Goal: Task Accomplishment & Management: Use online tool/utility

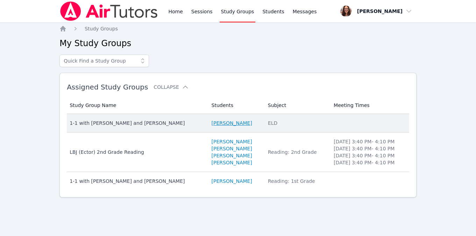
click at [221, 124] on link "Eleanor Hakakian" at bounding box center [232, 123] width 41 height 7
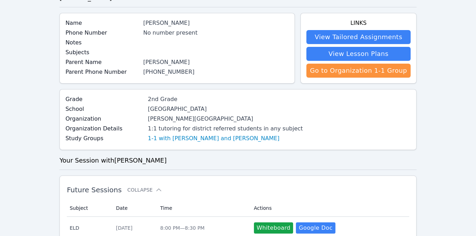
scroll to position [44, 0]
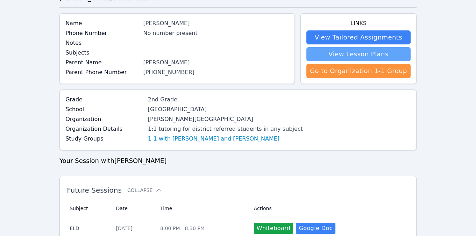
click at [354, 54] on link "View Lesson Plans" at bounding box center [359, 54] width 104 height 14
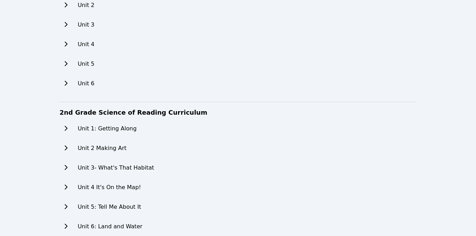
scroll to position [14, 0]
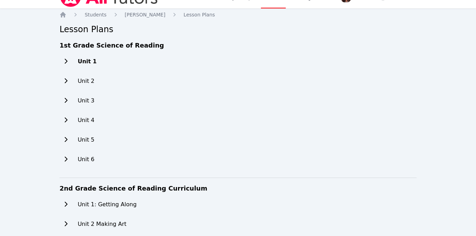
click at [83, 62] on h2 "Unit 1" at bounding box center [87, 61] width 19 height 8
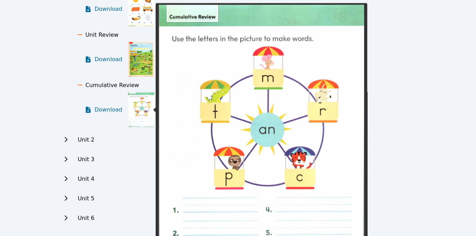
scroll to position [338, 0]
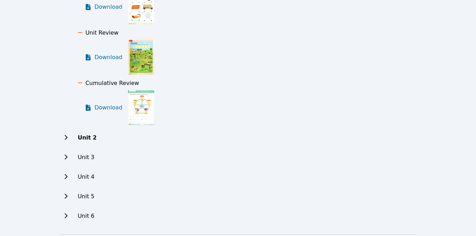
click at [93, 137] on h2 "Unit 2" at bounding box center [87, 138] width 19 height 8
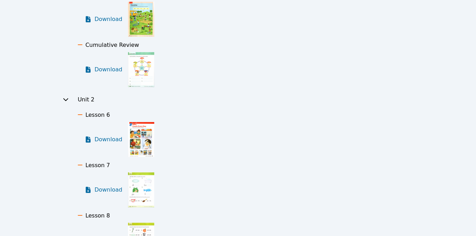
scroll to position [380, 0]
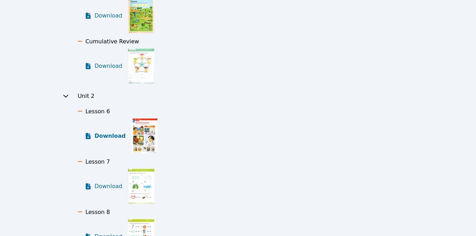
click at [106, 135] on span "Download" at bounding box center [110, 136] width 31 height 8
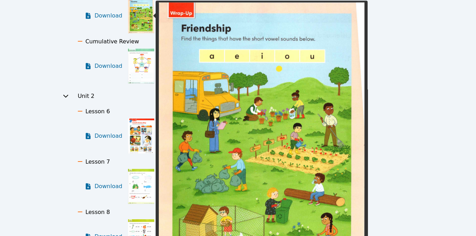
scroll to position [0, 0]
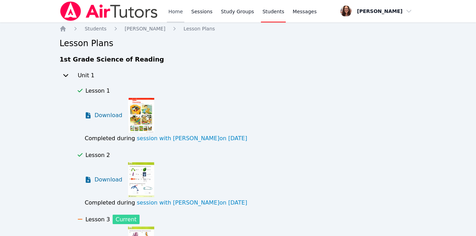
click at [174, 13] on link "Home" at bounding box center [175, 11] width 17 height 22
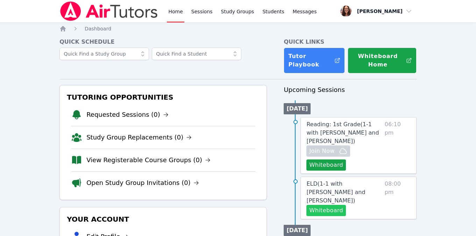
click at [333, 210] on button "Whiteboard" at bounding box center [327, 210] width 40 height 11
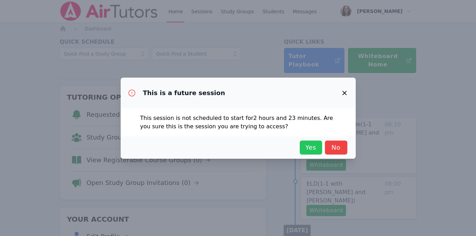
click at [312, 149] on span "Yes" at bounding box center [311, 148] width 15 height 10
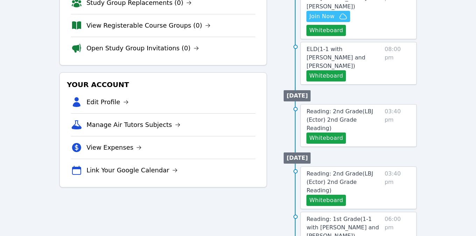
scroll to position [55, 0]
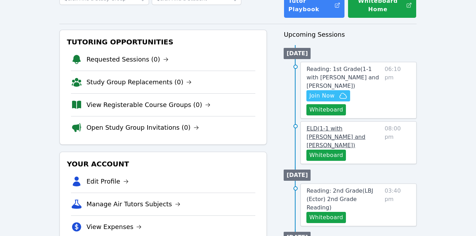
click at [339, 138] on span "ELD ( 1-1 with Eleanor Hakakian and Michelle Bermas )" at bounding box center [336, 136] width 59 height 23
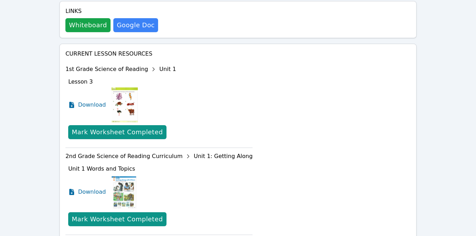
scroll to position [309, 0]
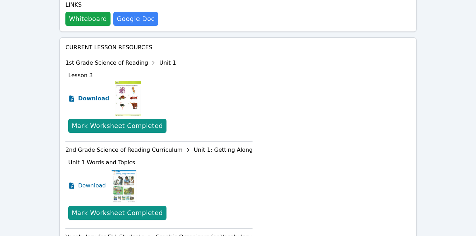
click at [93, 95] on span "Download" at bounding box center [93, 99] width 31 height 8
